Goal: Information Seeking & Learning: Check status

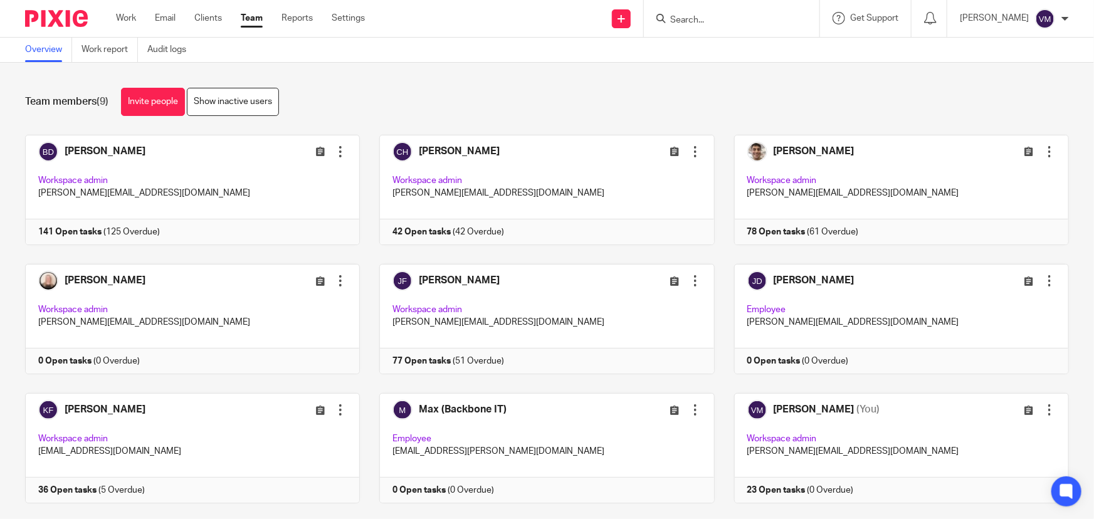
click at [698, 18] on input "Search" at bounding box center [725, 20] width 113 height 11
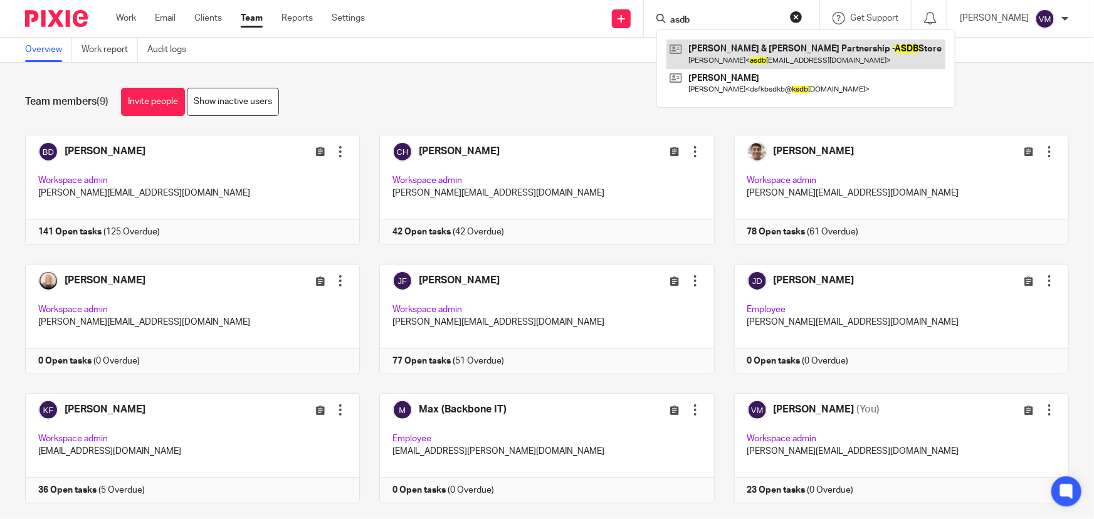
type input "asdb"
click at [774, 52] on link at bounding box center [806, 54] width 279 height 29
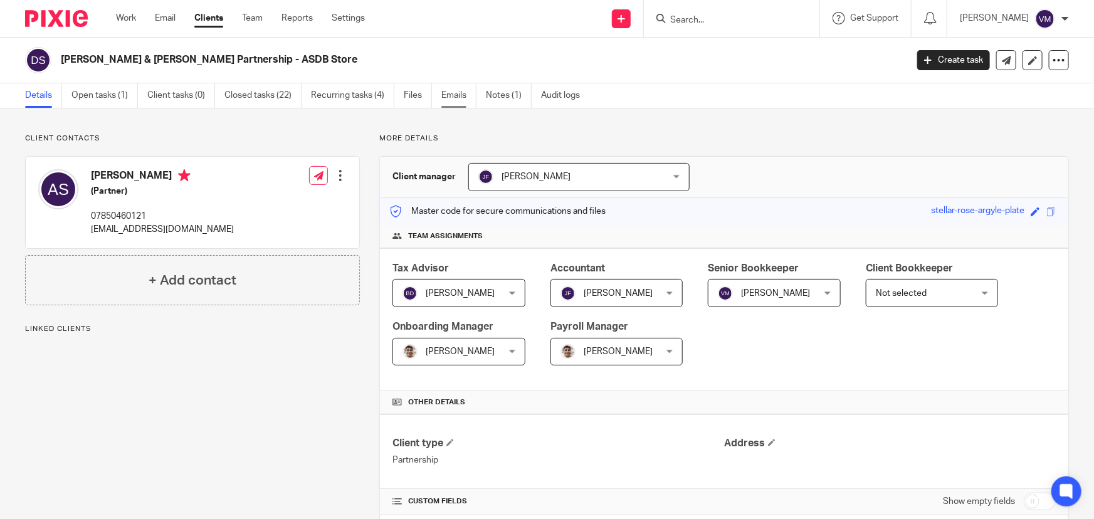
click at [451, 100] on link "Emails" at bounding box center [458, 95] width 35 height 24
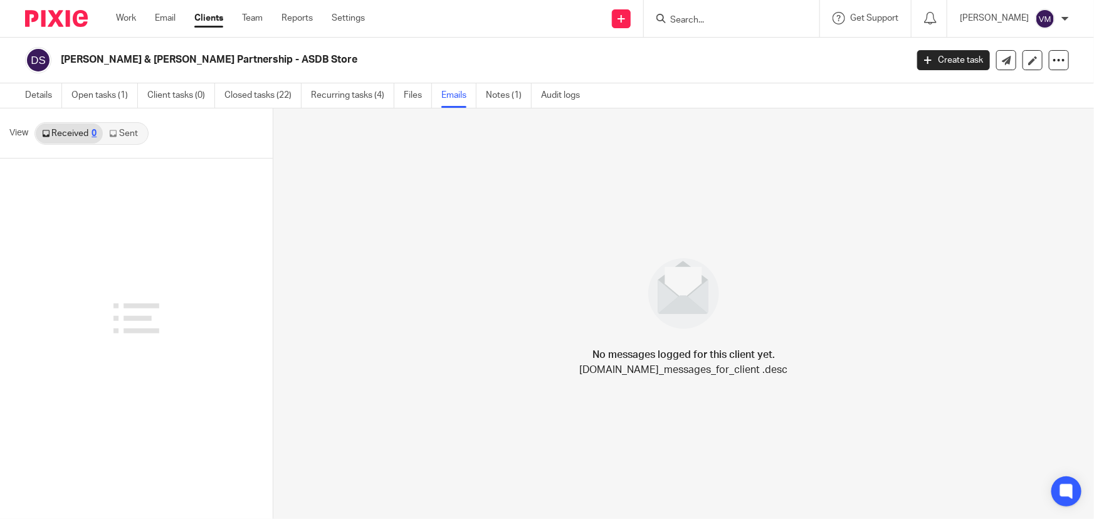
click at [134, 130] on link "Sent" at bounding box center [125, 134] width 44 height 20
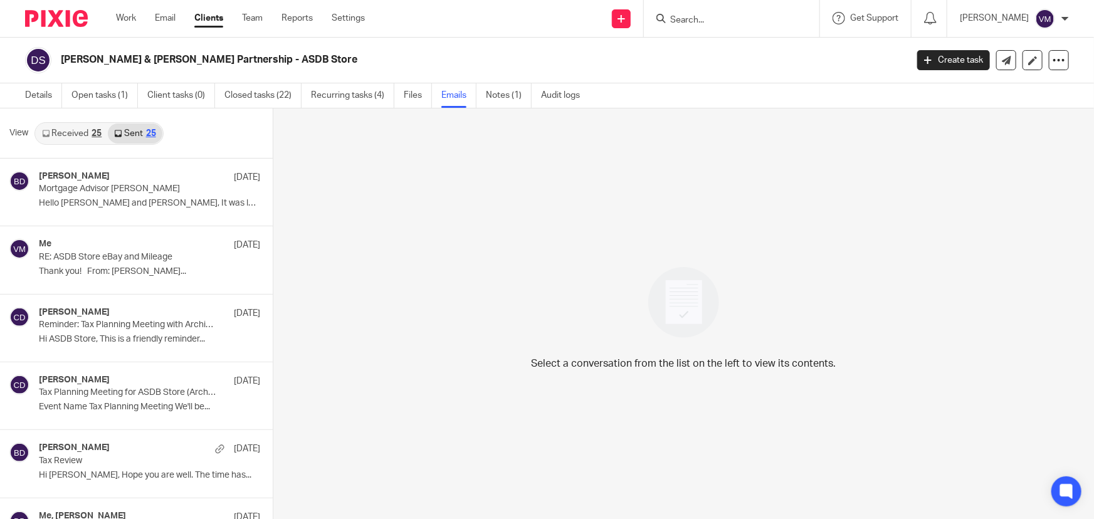
click at [96, 130] on div "25" at bounding box center [97, 133] width 10 height 9
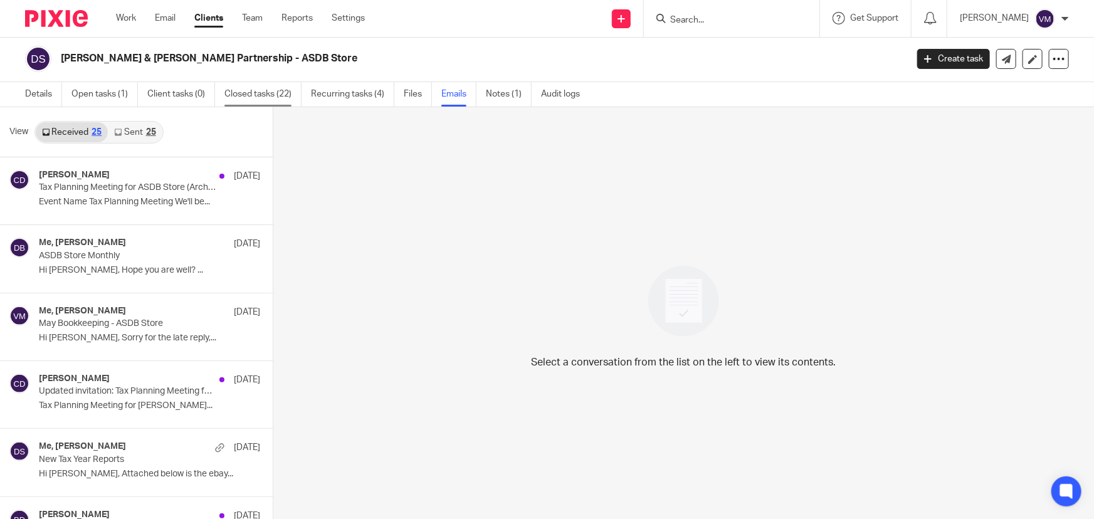
click at [261, 93] on link "Closed tasks (22)" at bounding box center [262, 94] width 77 height 24
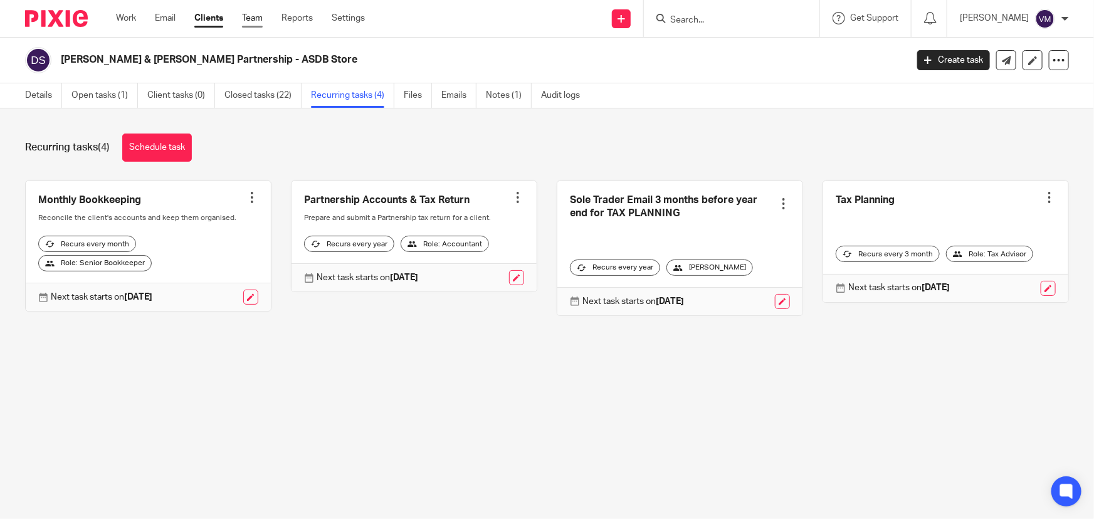
click at [257, 15] on link "Team" at bounding box center [252, 18] width 21 height 13
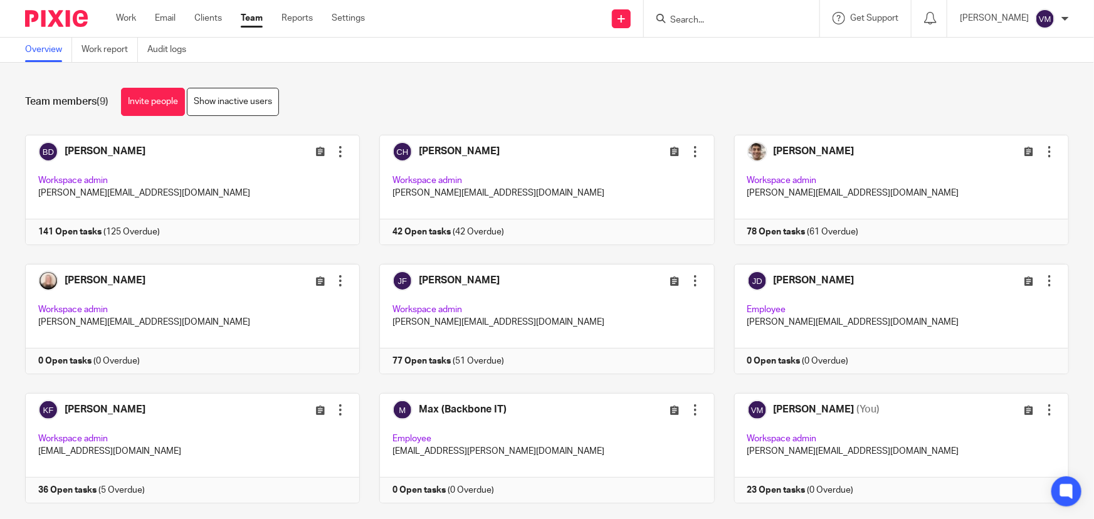
click at [714, 21] on input "Search" at bounding box center [725, 20] width 113 height 11
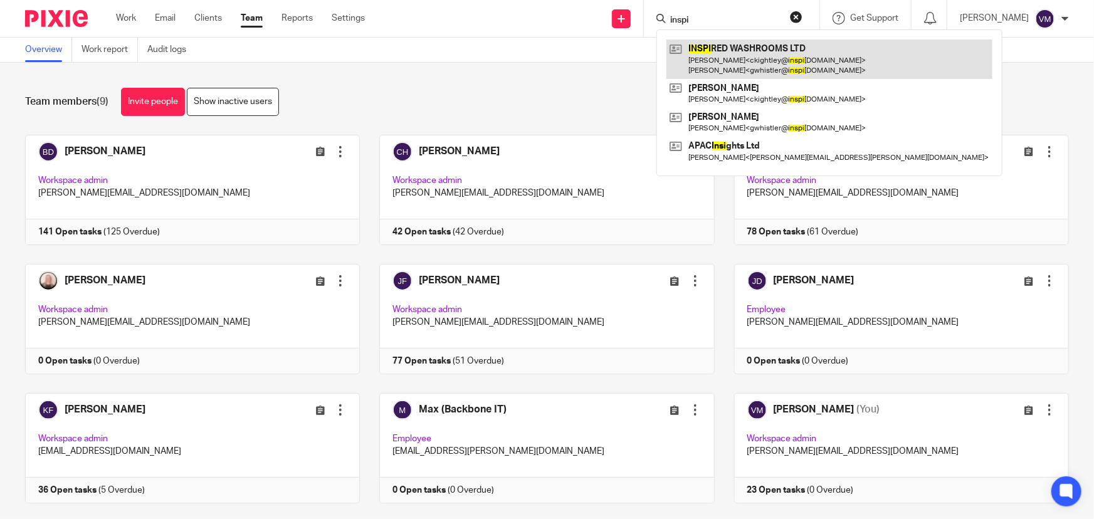
type input "inspi"
click at [759, 50] on link at bounding box center [830, 59] width 326 height 39
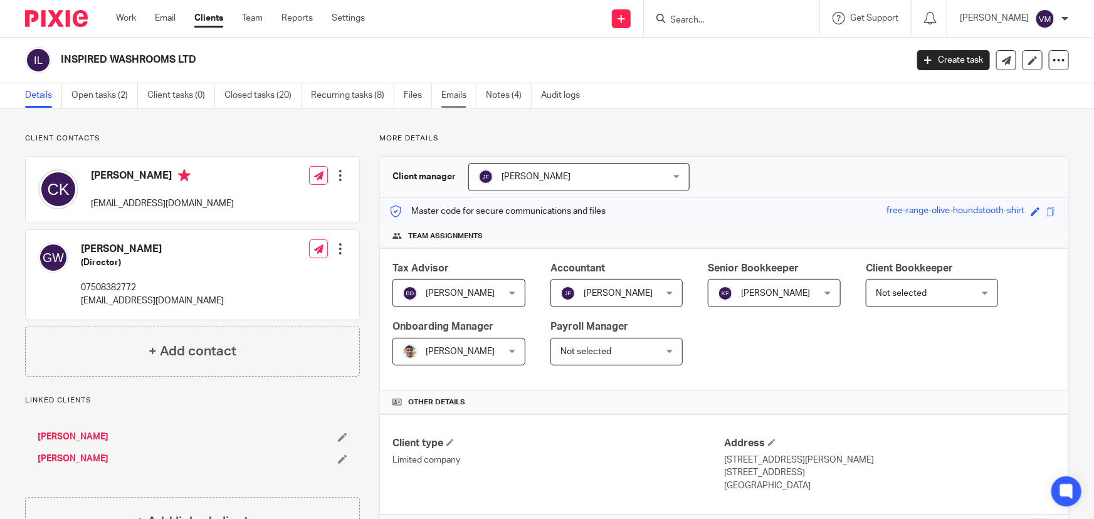
click at [467, 98] on link "Emails" at bounding box center [458, 95] width 35 height 24
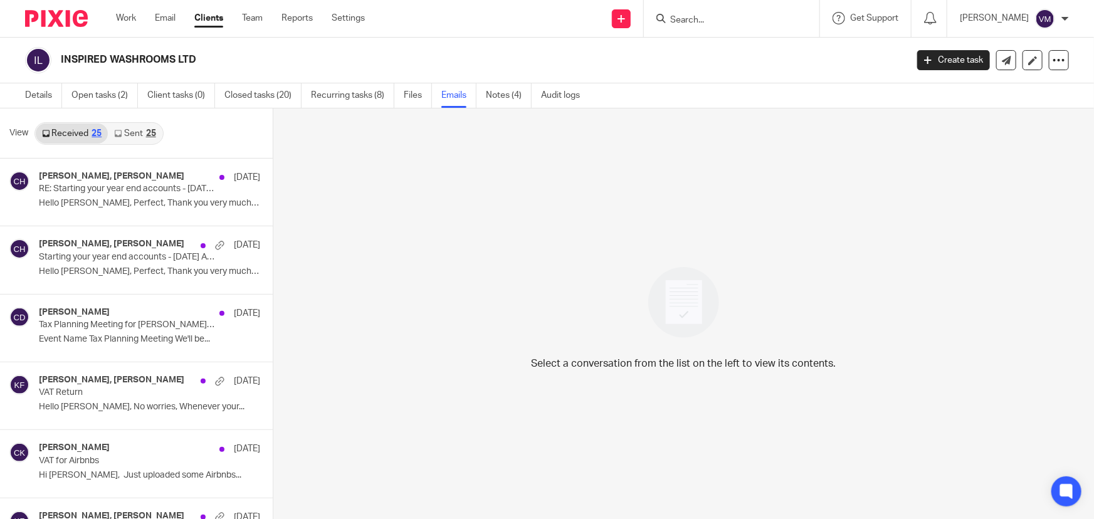
click at [129, 132] on link "Sent 25" at bounding box center [135, 134] width 54 height 20
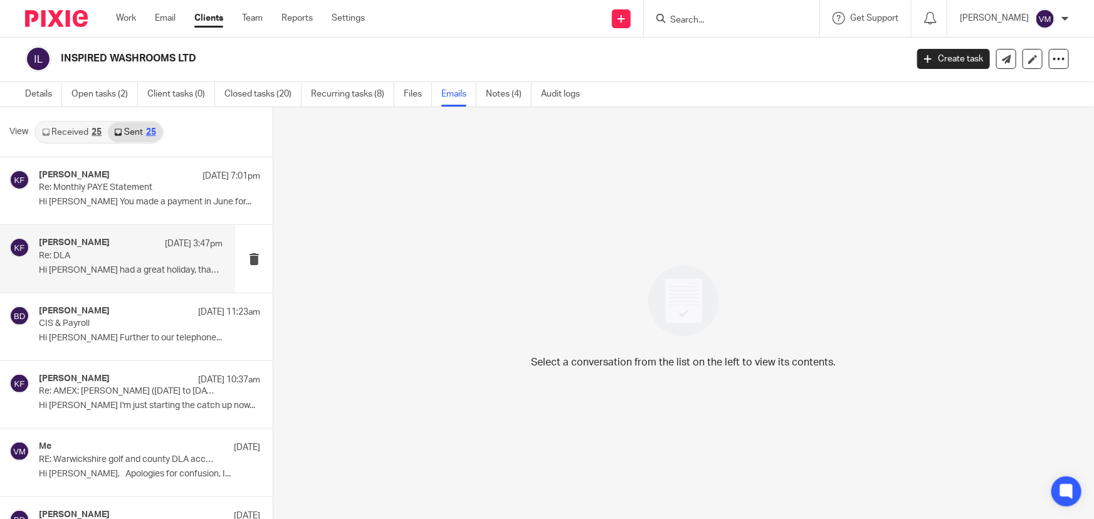
click at [86, 256] on p "Re: DLA" at bounding box center [112, 256] width 147 height 11
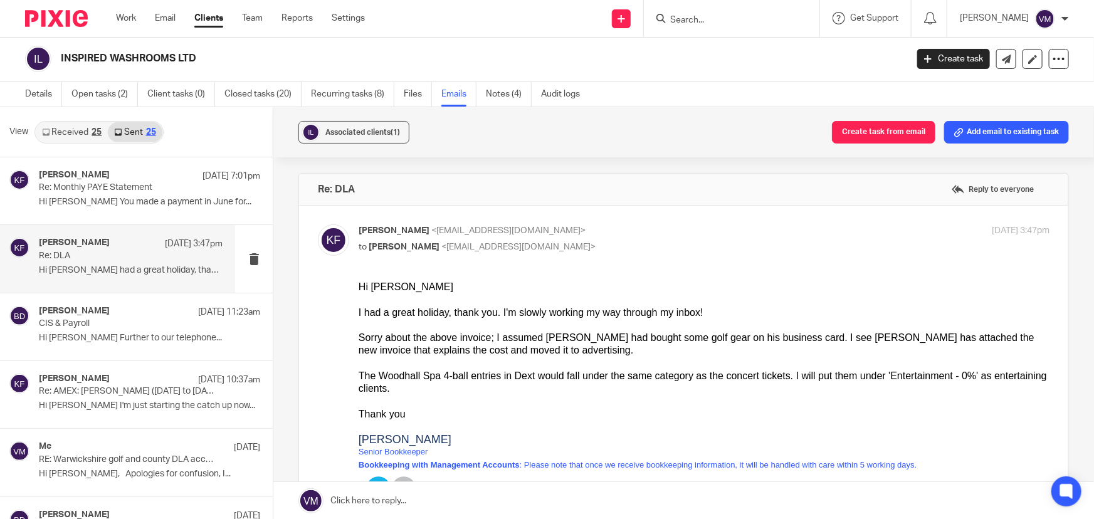
scroll to position [0, 0]
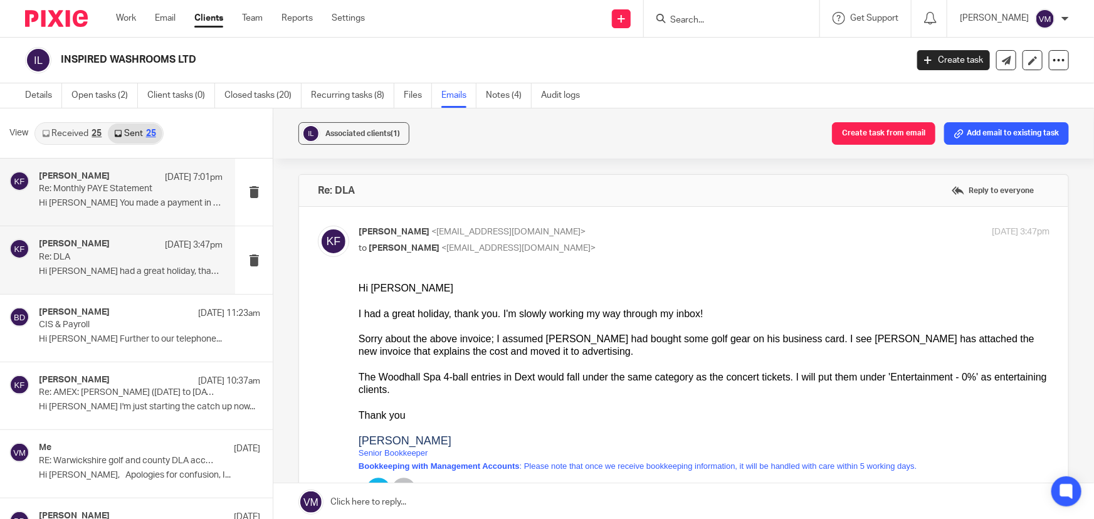
click at [95, 201] on p "Hi Glenn You made a payment in June for..." at bounding box center [131, 203] width 184 height 11
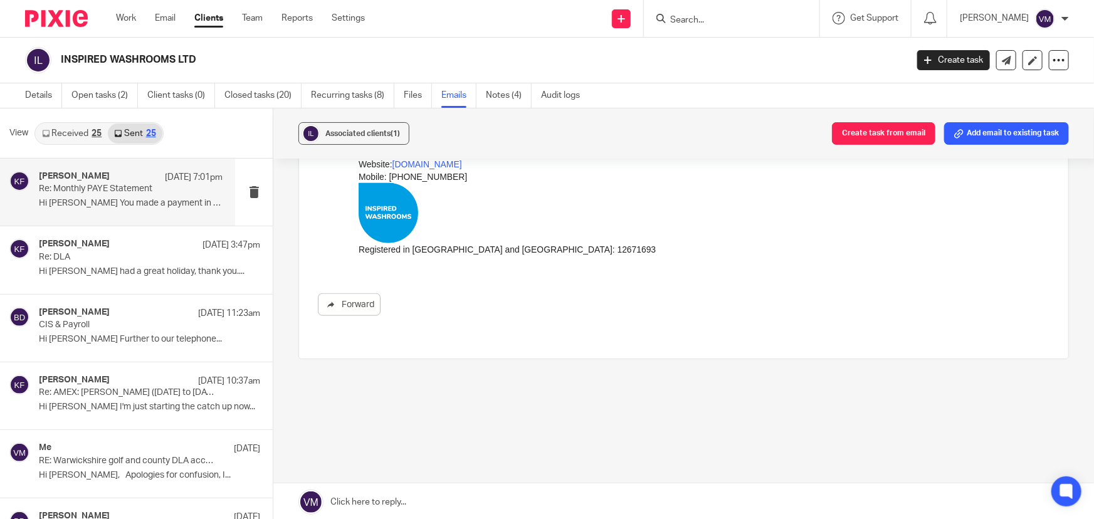
scroll to position [661, 0]
click at [74, 133] on link "Received 25" at bounding box center [72, 134] width 72 height 20
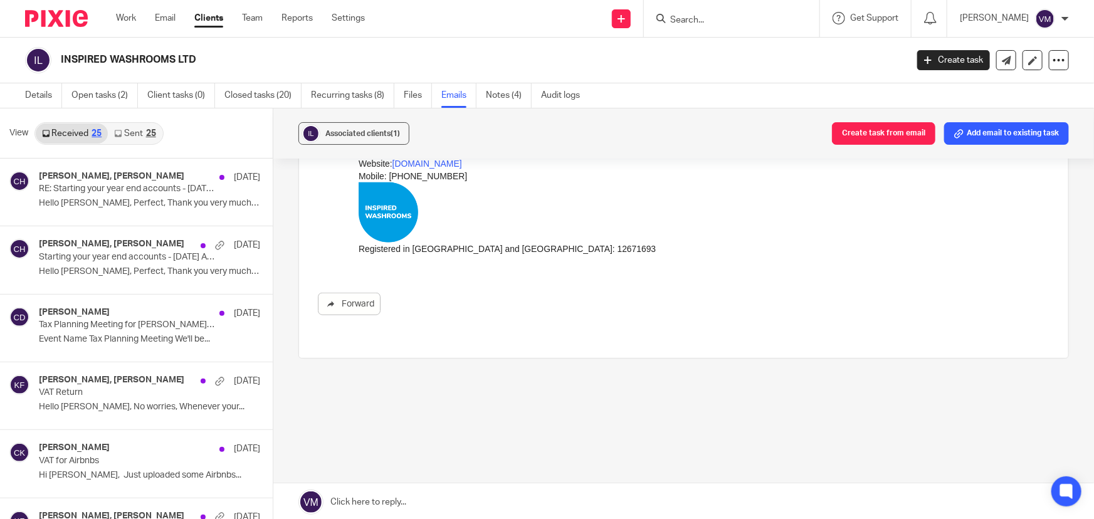
scroll to position [1, 0]
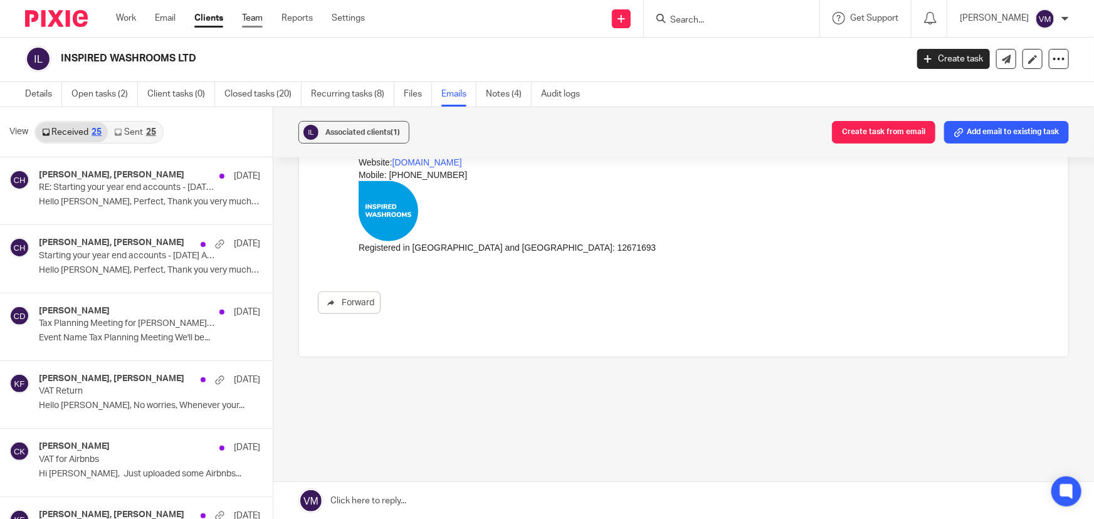
click at [256, 20] on link "Team" at bounding box center [252, 18] width 21 height 13
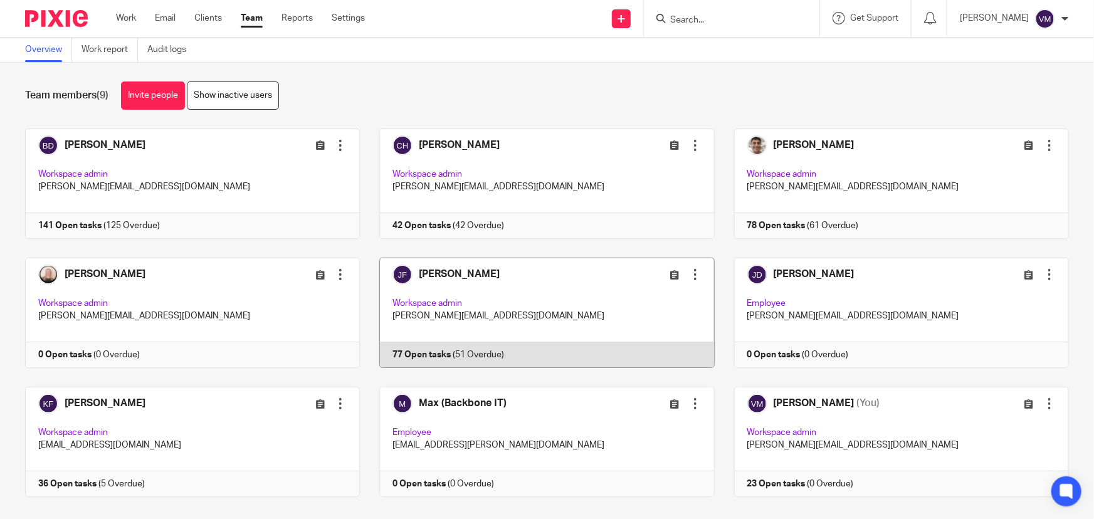
scroll to position [27, 0]
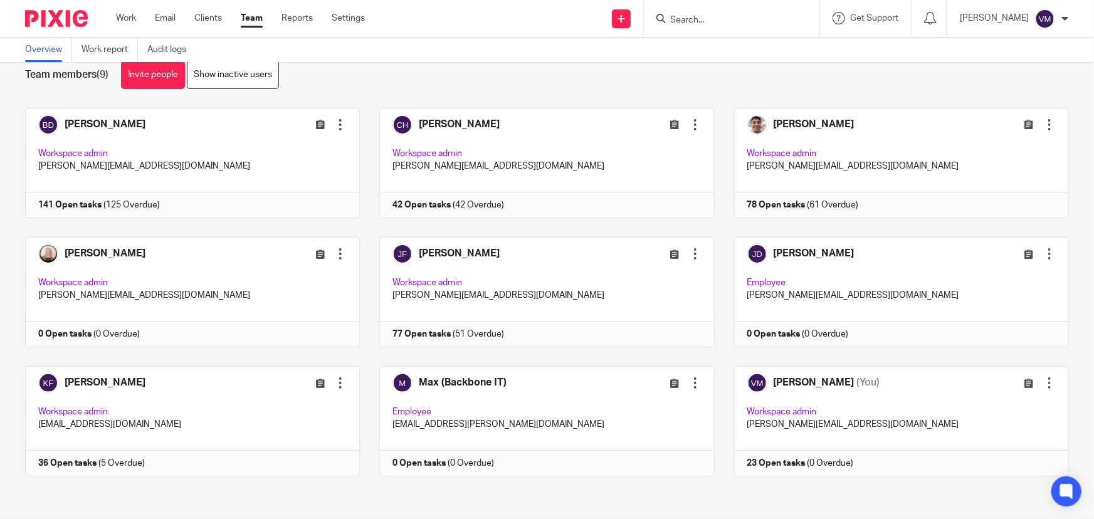
click at [715, 15] on input "Search" at bounding box center [725, 20] width 113 height 11
click at [691, 19] on input "Search" at bounding box center [725, 20] width 113 height 11
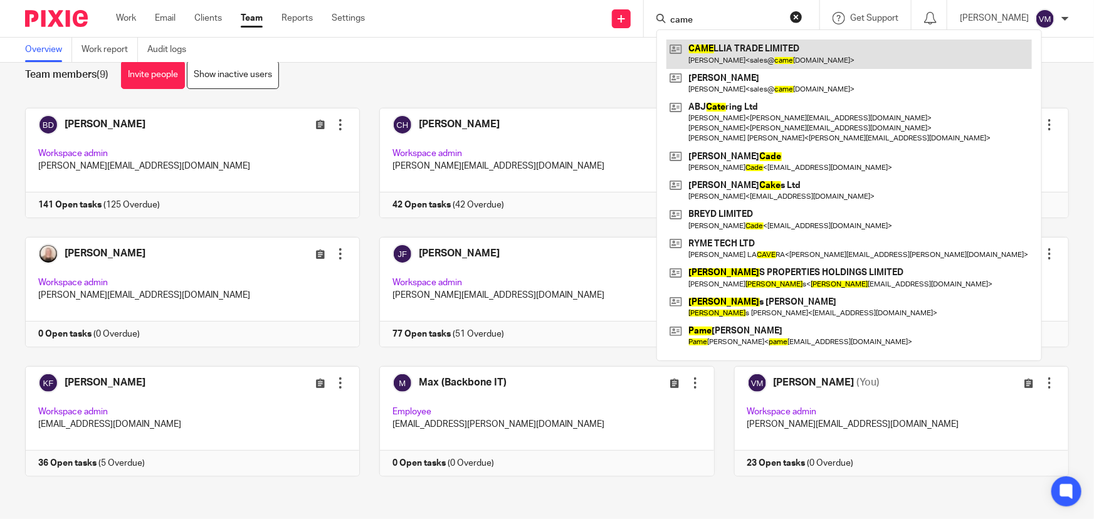
type input "came"
click at [710, 59] on link at bounding box center [850, 54] width 366 height 29
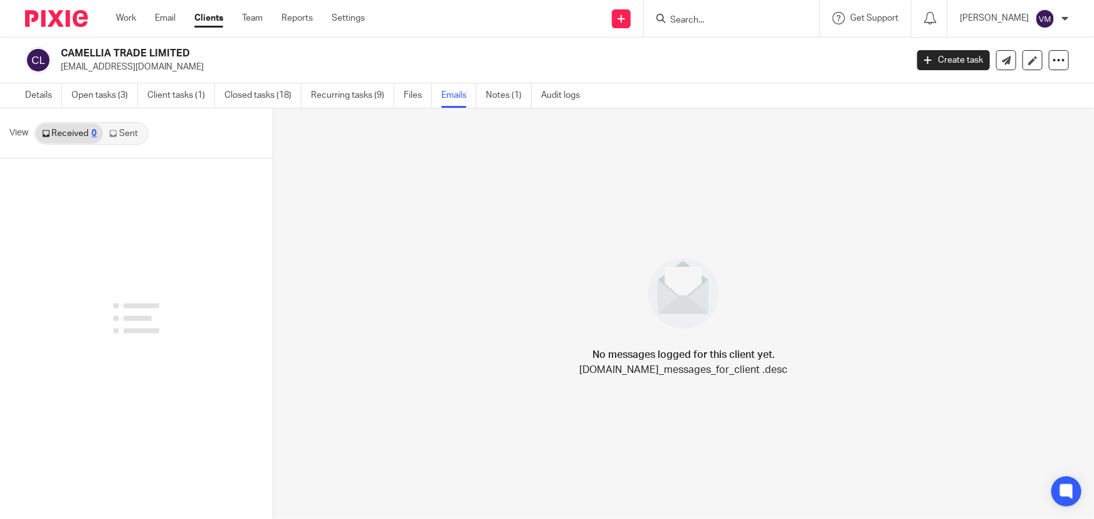
click at [126, 135] on link "Sent" at bounding box center [125, 134] width 44 height 20
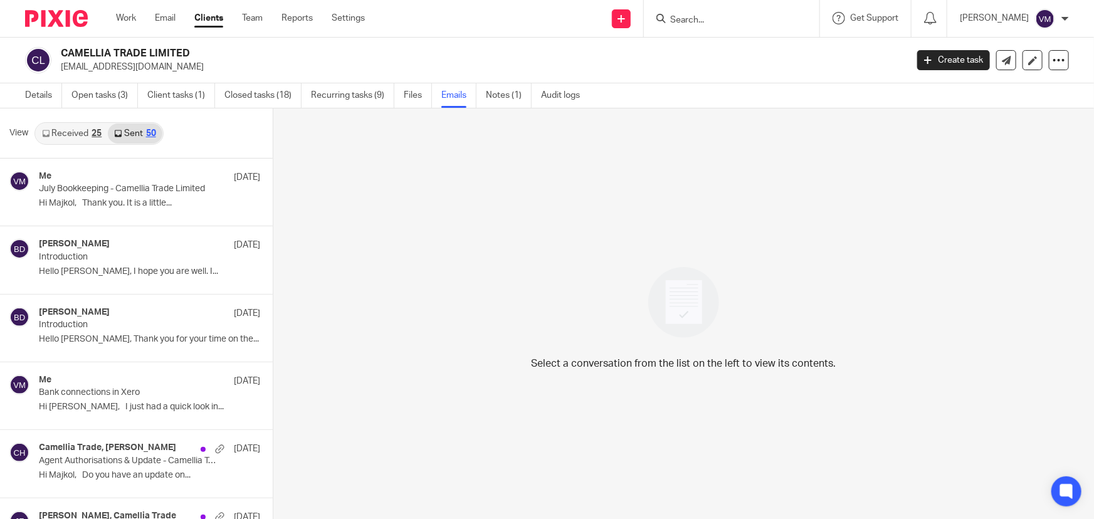
click at [70, 132] on link "Received 25" at bounding box center [72, 134] width 72 height 20
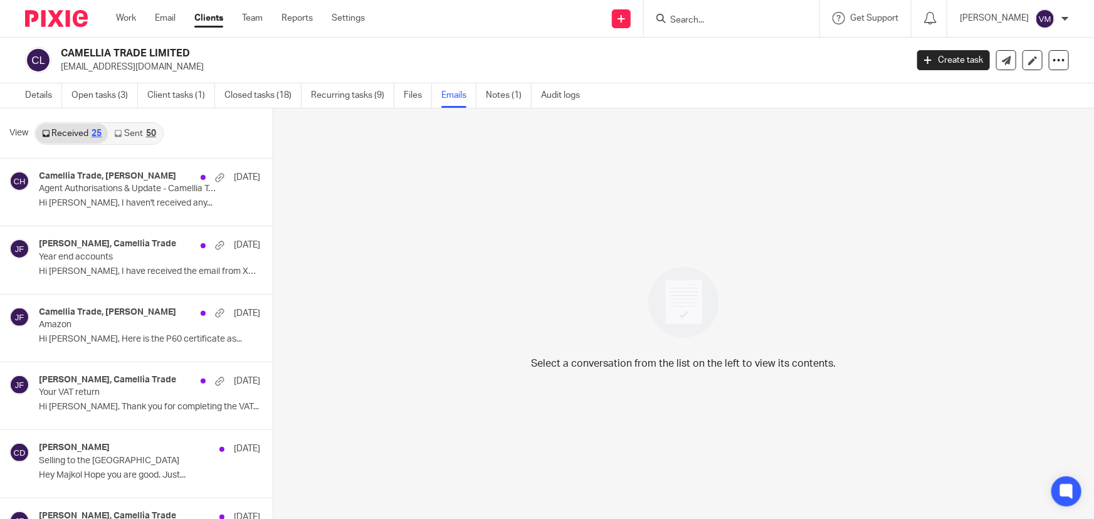
click at [725, 23] on input "Search" at bounding box center [725, 20] width 113 height 11
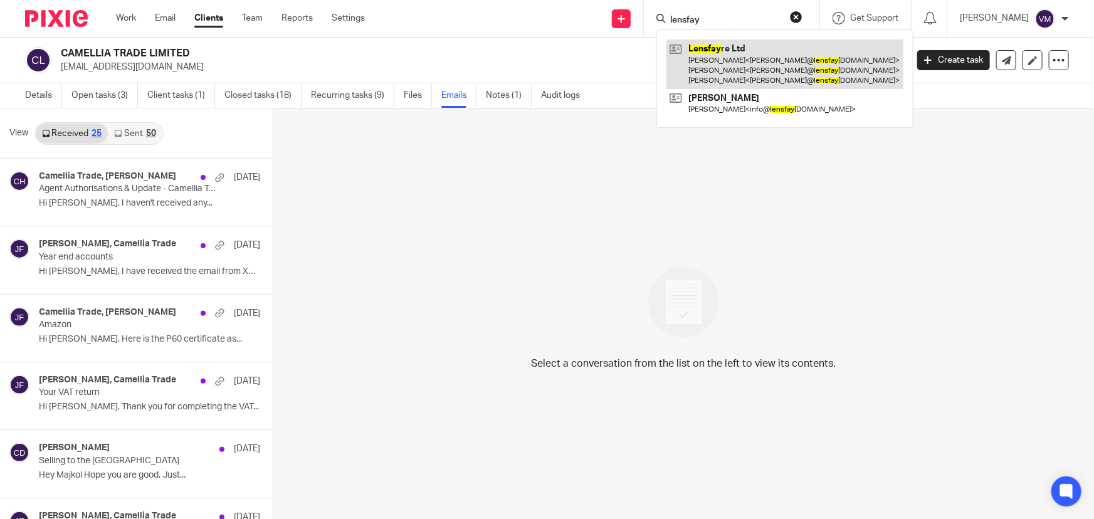
type input "lensfay"
click at [711, 67] on link at bounding box center [785, 65] width 237 height 50
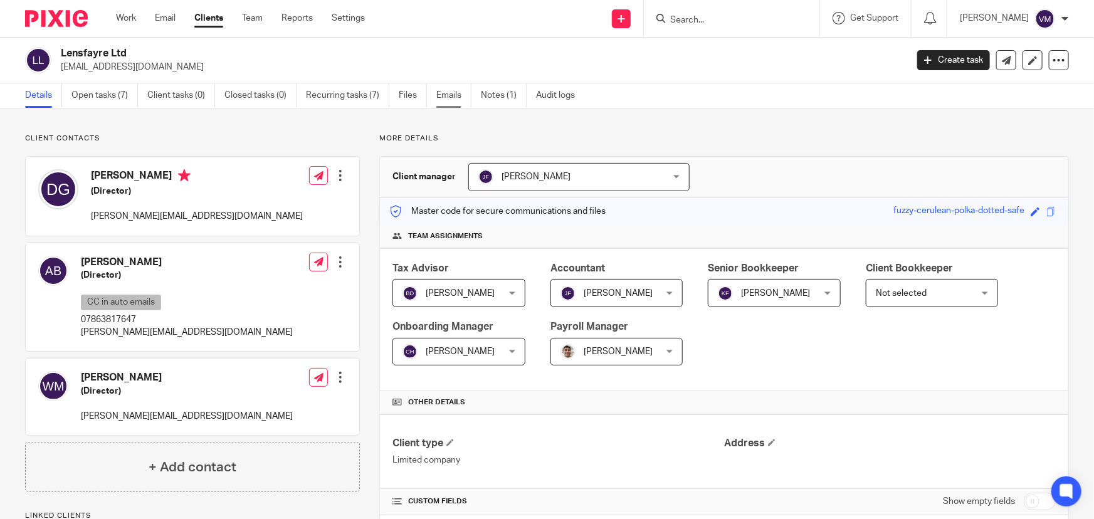
click at [456, 93] on link "Emails" at bounding box center [453, 95] width 35 height 24
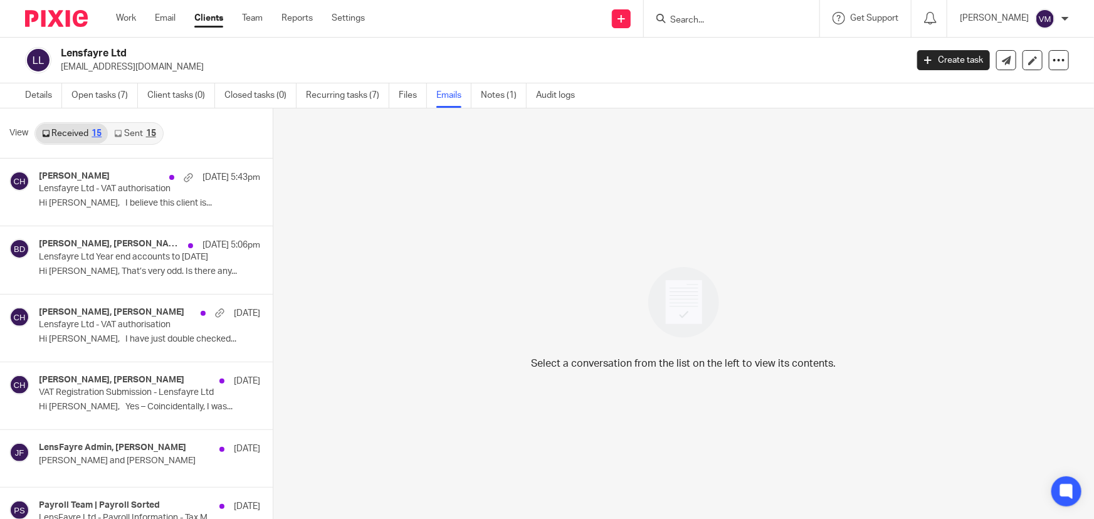
click at [147, 127] on link "Sent 15" at bounding box center [135, 134] width 54 height 20
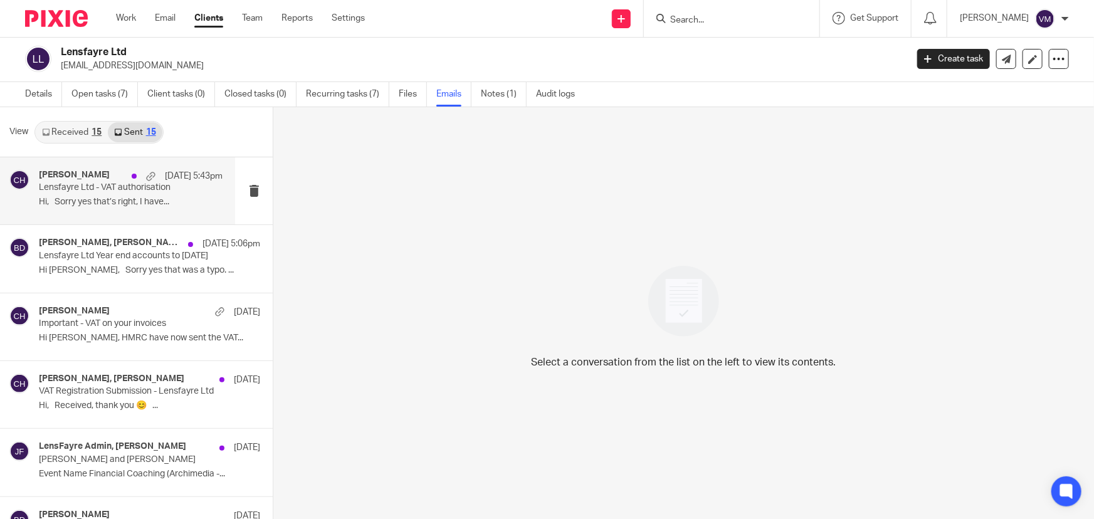
click at [92, 188] on p "Lensfayre Ltd - VAT authorisation" at bounding box center [112, 187] width 147 height 11
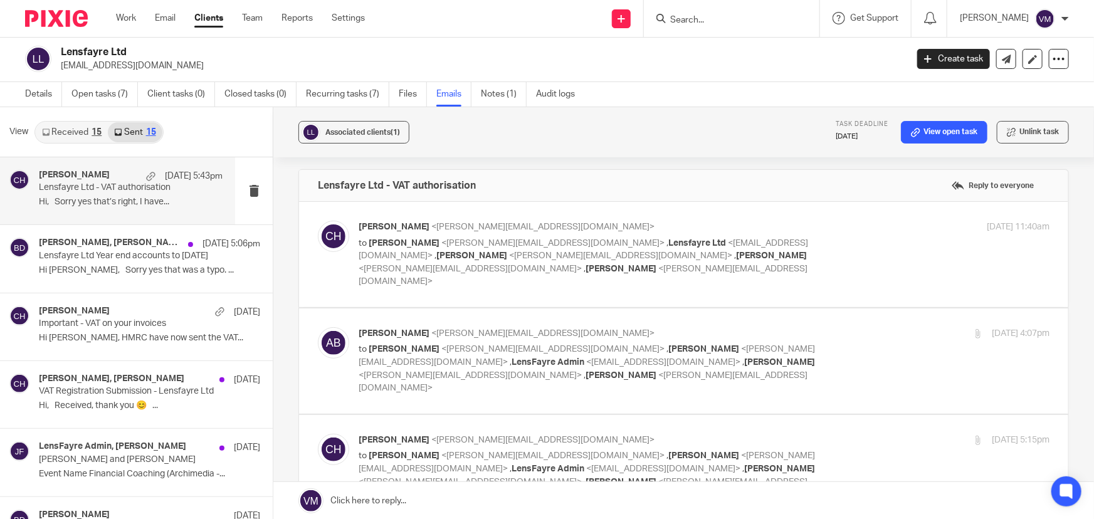
scroll to position [0, 0]
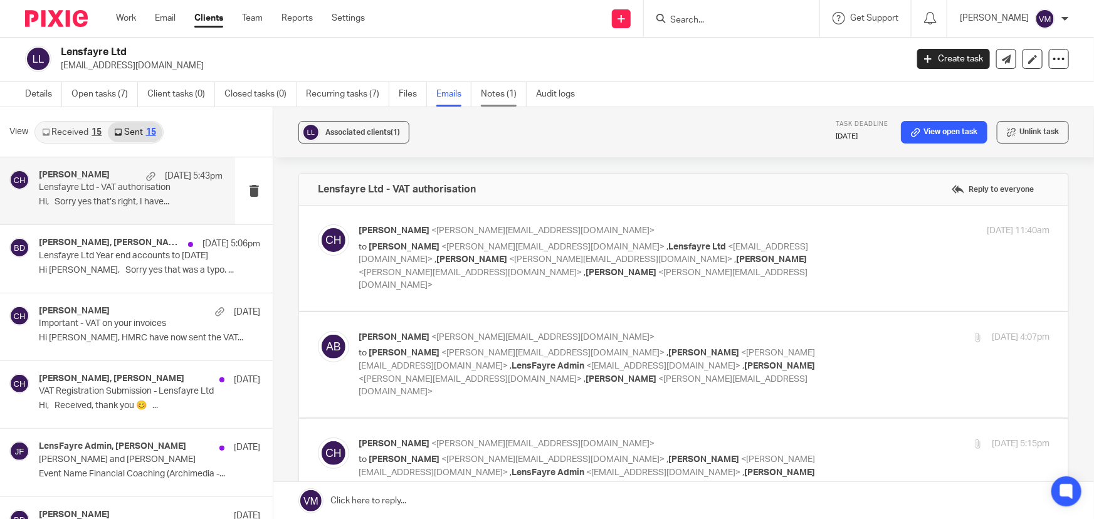
click at [505, 97] on link "Notes (1)" at bounding box center [504, 94] width 46 height 24
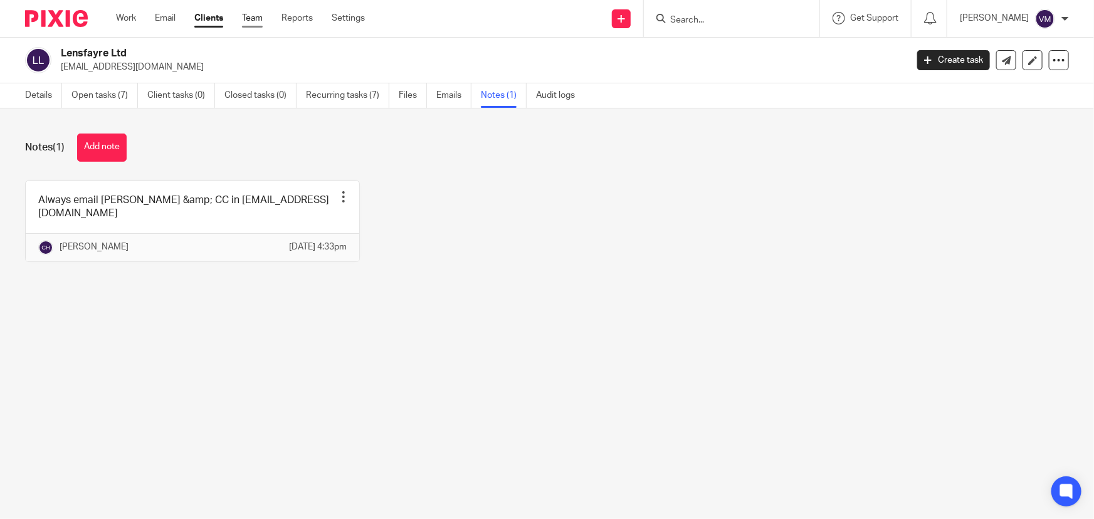
click at [251, 15] on link "Team" at bounding box center [252, 18] width 21 height 13
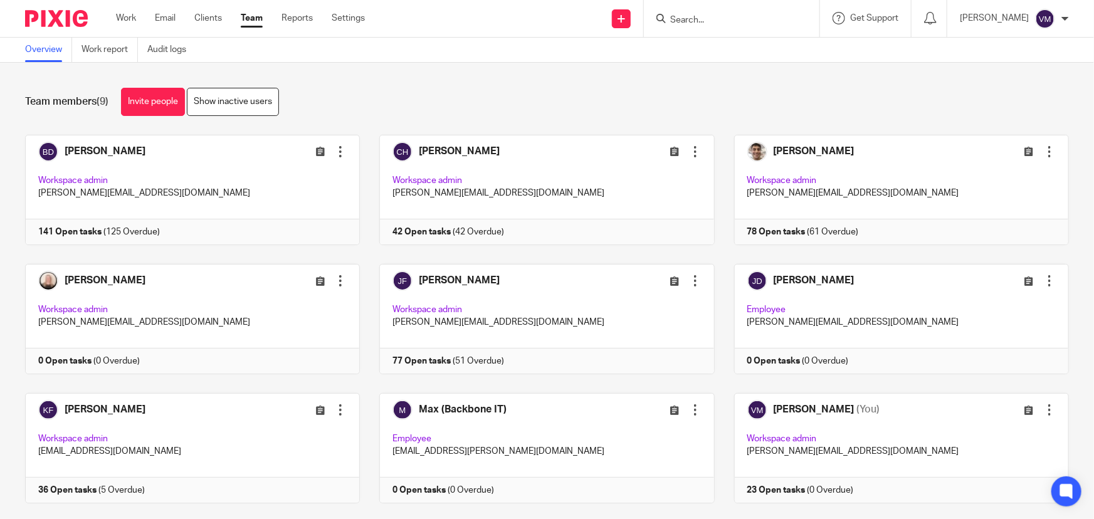
click at [716, 18] on input "Search" at bounding box center [725, 20] width 113 height 11
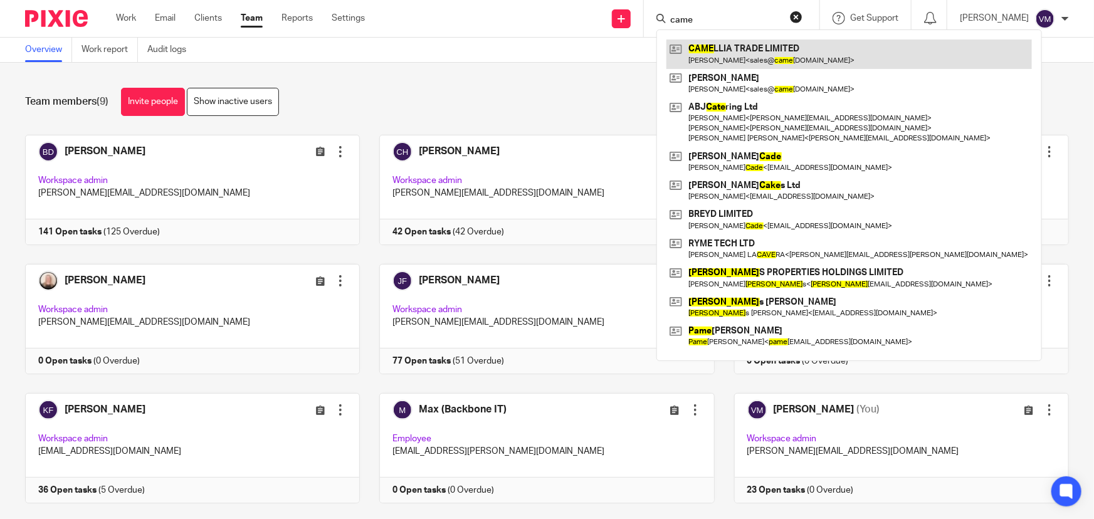
type input "came"
click at [727, 50] on link at bounding box center [850, 54] width 366 height 29
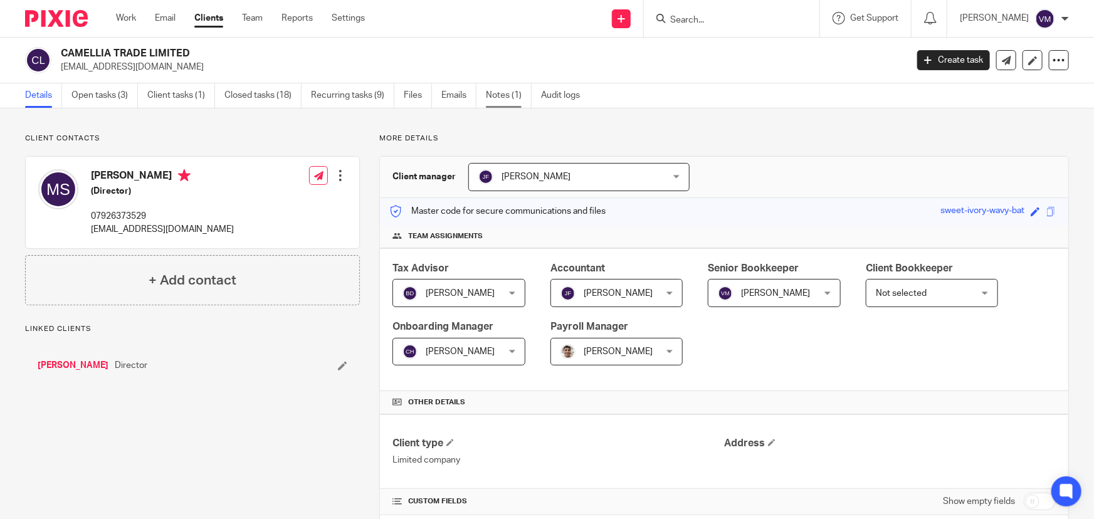
click at [495, 95] on link "Notes (1)" at bounding box center [509, 95] width 46 height 24
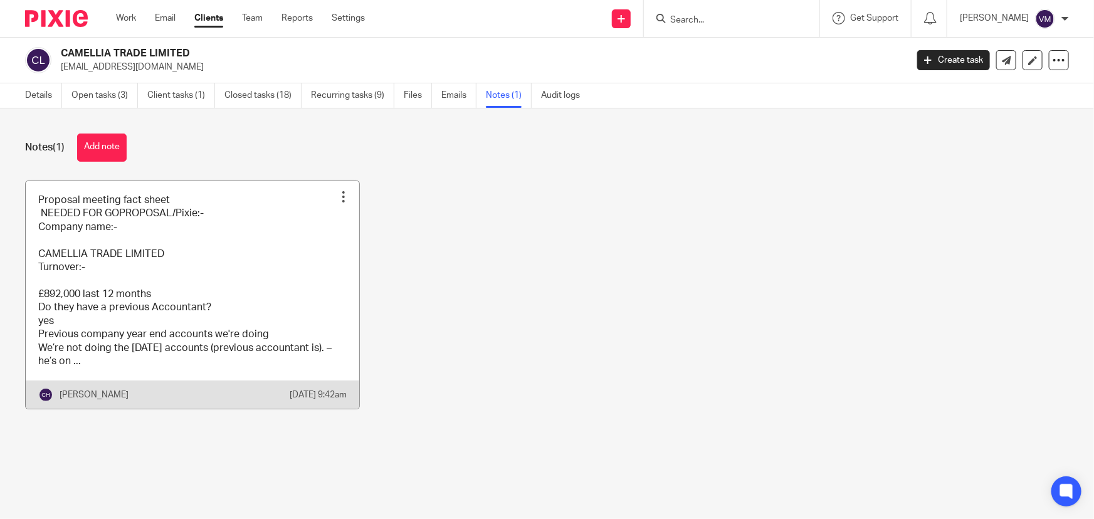
click at [305, 267] on link at bounding box center [193, 295] width 334 height 228
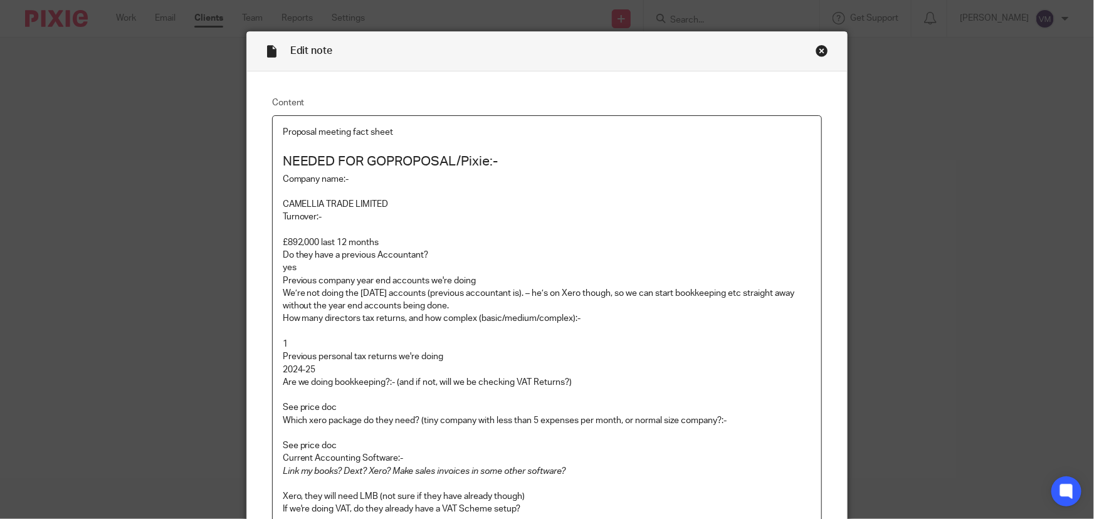
scroll to position [19, 0]
click at [819, 48] on div "Close this dialog window" at bounding box center [822, 51] width 13 height 13
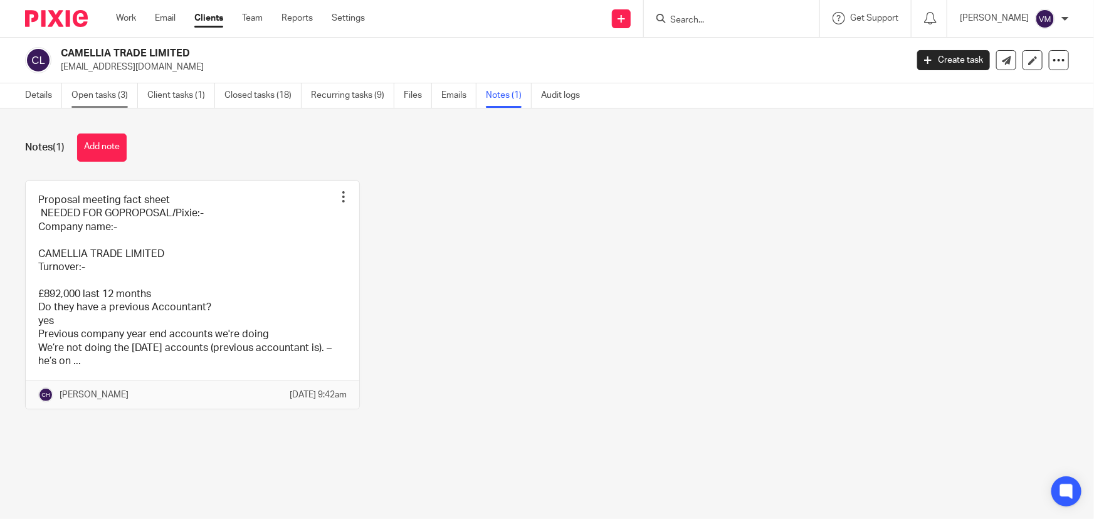
click at [127, 96] on link "Open tasks (3)" at bounding box center [104, 95] width 66 height 24
